Goal: Information Seeking & Learning: Learn about a topic

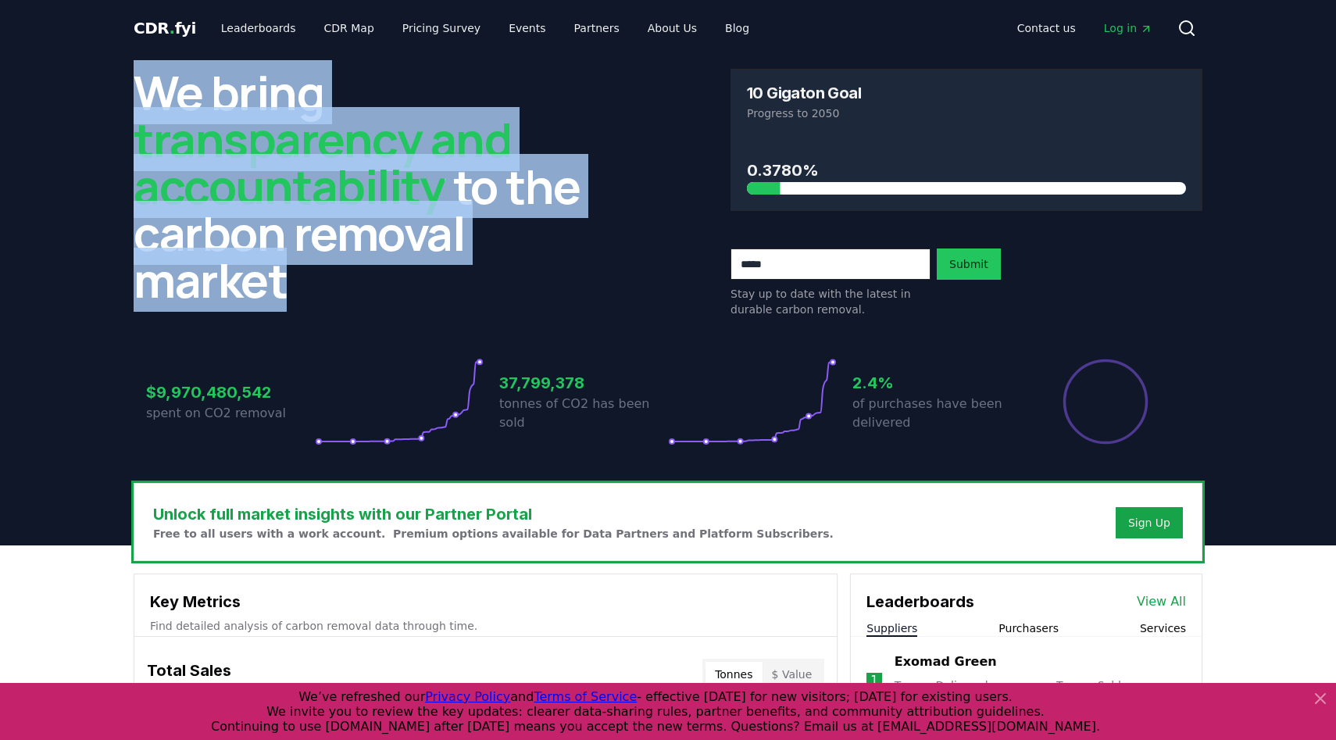
drag, startPoint x: 104, startPoint y: 81, endPoint x: 293, endPoint y: 306, distance: 294.0
click at [293, 306] on header "We bring transparency and accountability to the carbon removal market 10 Gigato…" at bounding box center [668, 300] width 1336 height 489
click at [293, 304] on div "We bring transparency and accountability to the carbon removal market" at bounding box center [370, 193] width 472 height 249
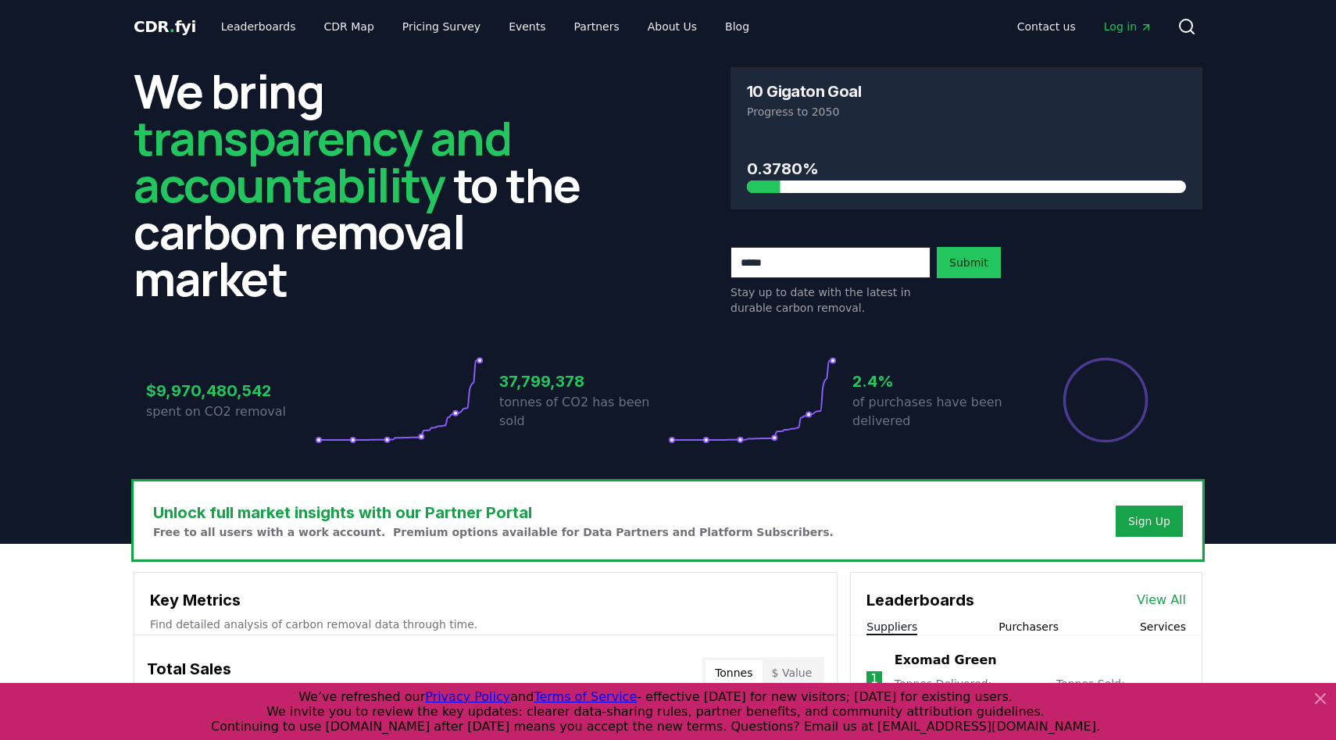
scroll to position [1, 0]
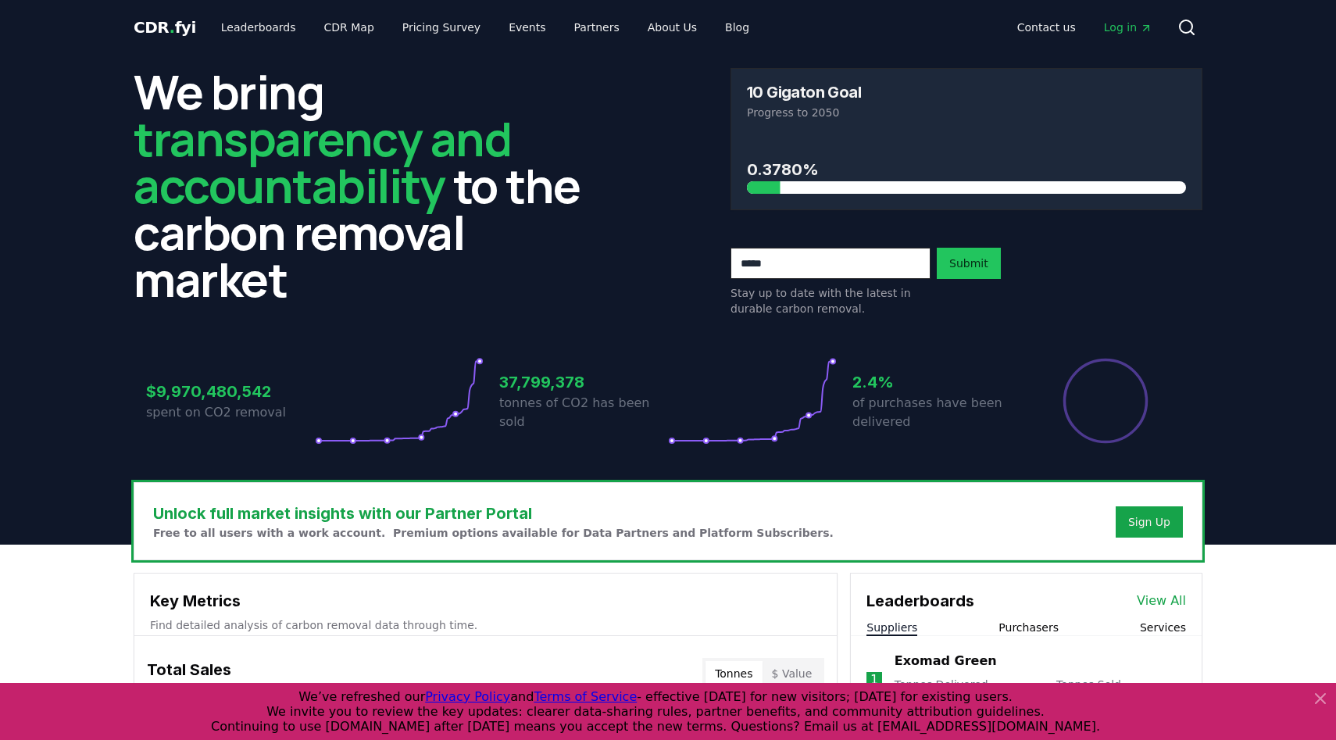
click at [1100, 399] on icon "Percentage of sales delivered" at bounding box center [1106, 401] width 88 height 88
drag, startPoint x: 174, startPoint y: 385, endPoint x: 270, endPoint y: 397, distance: 96.8
click at [270, 397] on h3 "$9,970,480,542" at bounding box center [230, 391] width 169 height 23
click at [509, 394] on h3 "37,799,378" at bounding box center [583, 381] width 169 height 23
drag, startPoint x: 495, startPoint y: 388, endPoint x: 599, endPoint y: 399, distance: 105.2
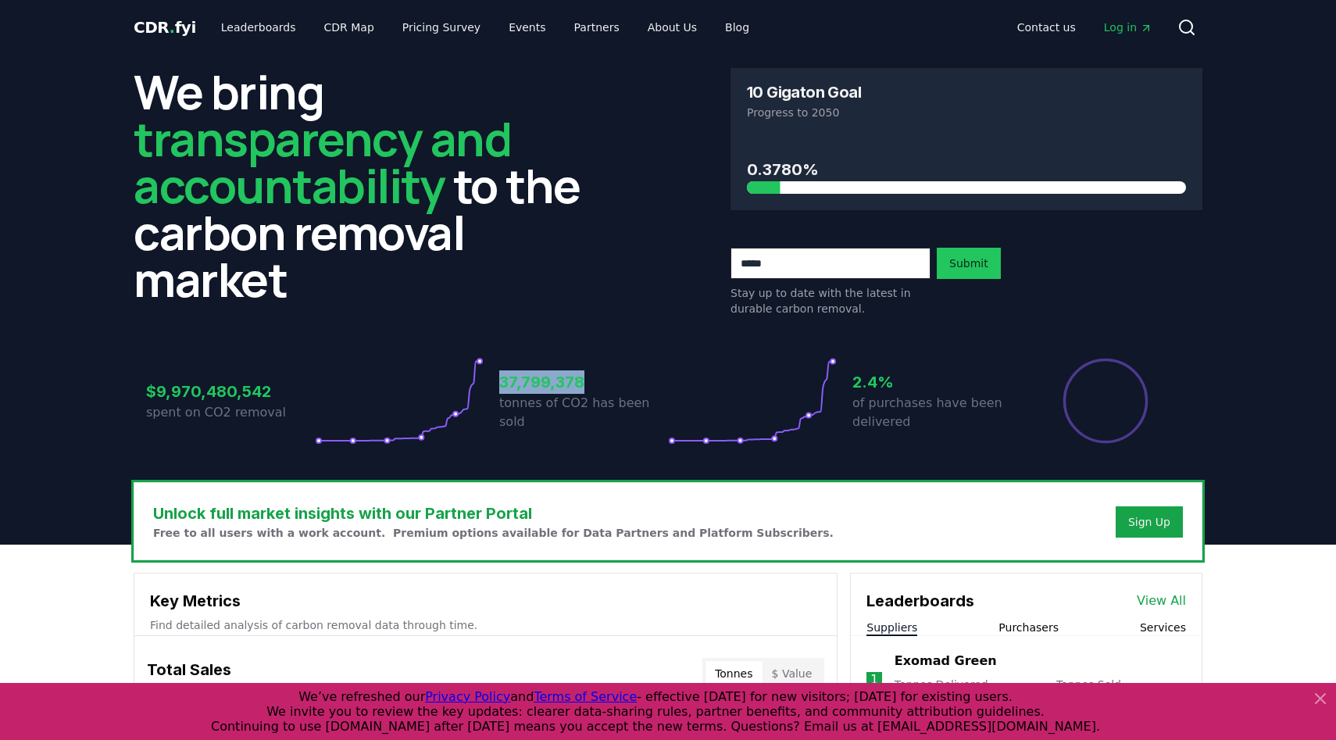
click at [599, 399] on div "$9,970,480,542 spent on CO2 removal 37,799,378 tonnes of CO2 has been sold 2.4%…" at bounding box center [668, 401] width 1044 height 88
click at [764, 423] on icon at bounding box center [752, 401] width 169 height 88
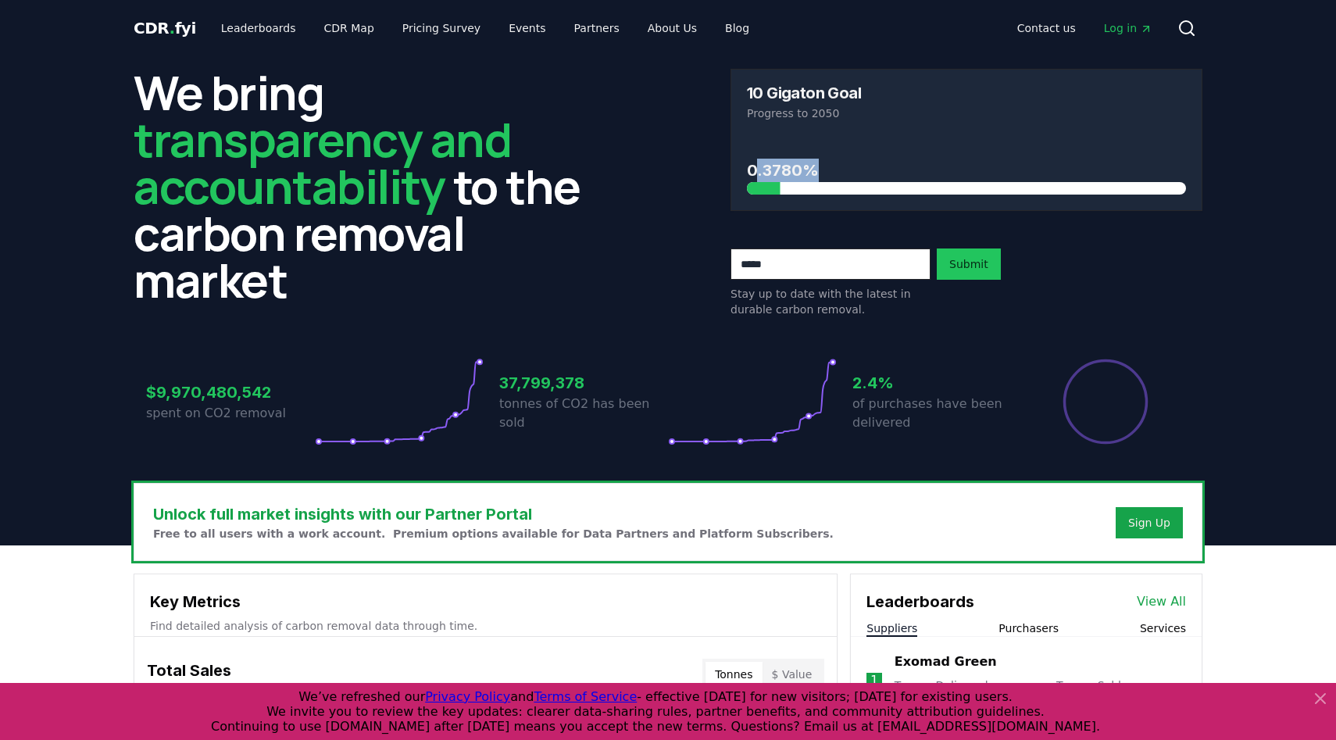
drag, startPoint x: 753, startPoint y: 166, endPoint x: 837, endPoint y: 170, distance: 84.5
click at [837, 170] on h3 "0.3780%" at bounding box center [966, 170] width 439 height 23
